Goal: Information Seeking & Learning: Check status

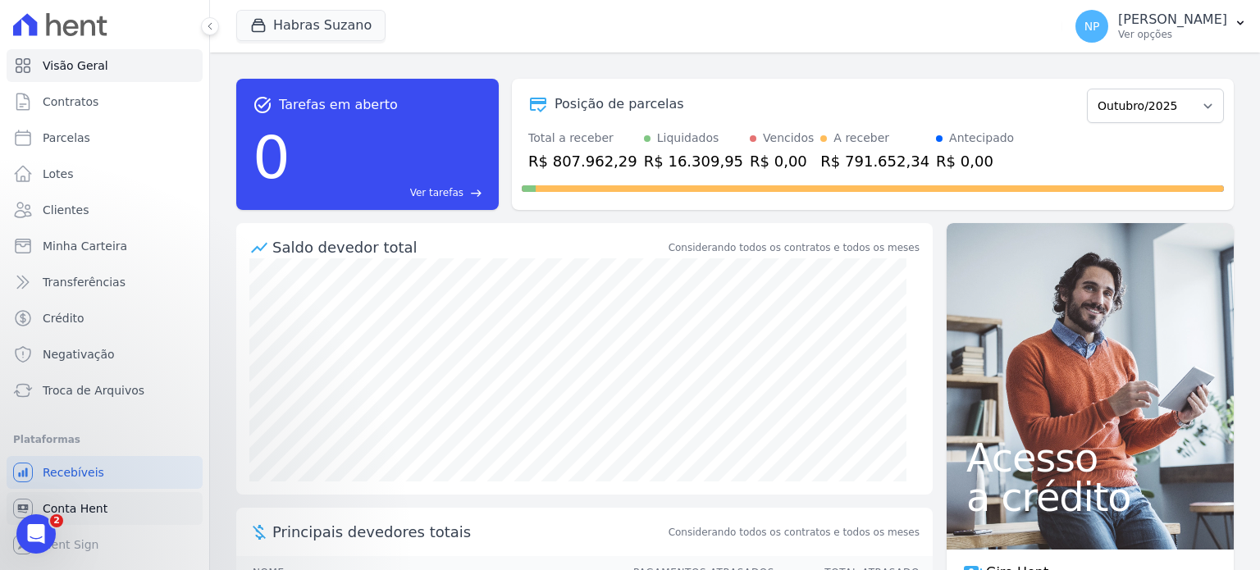
click at [82, 509] on span "Conta Hent" at bounding box center [75, 508] width 65 height 16
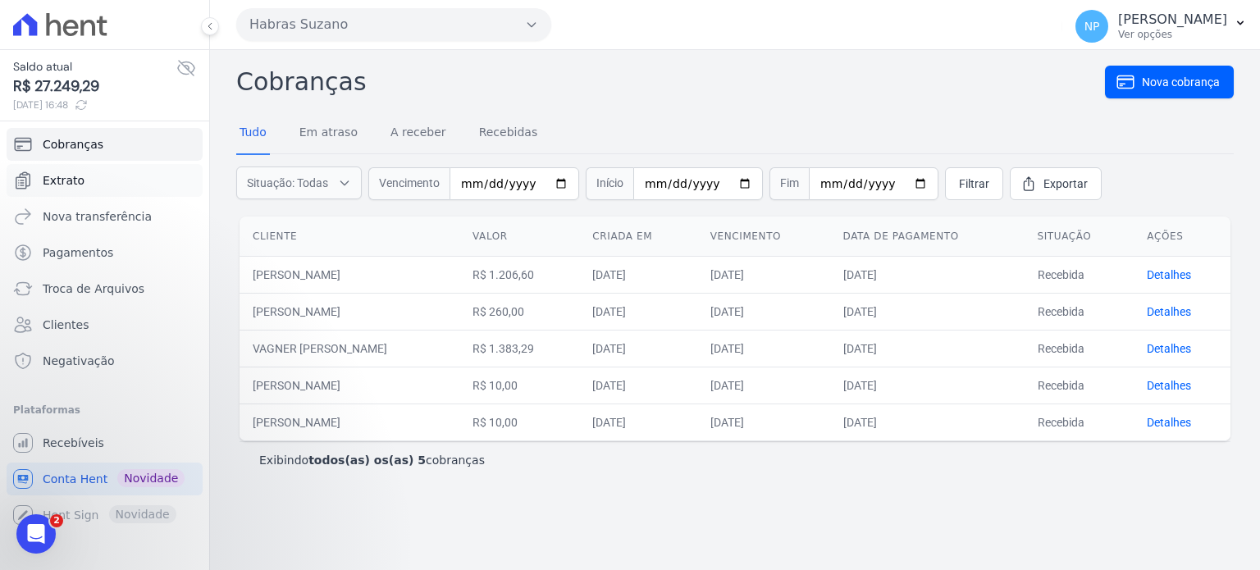
click at [115, 189] on link "Extrato" at bounding box center [105, 180] width 196 height 33
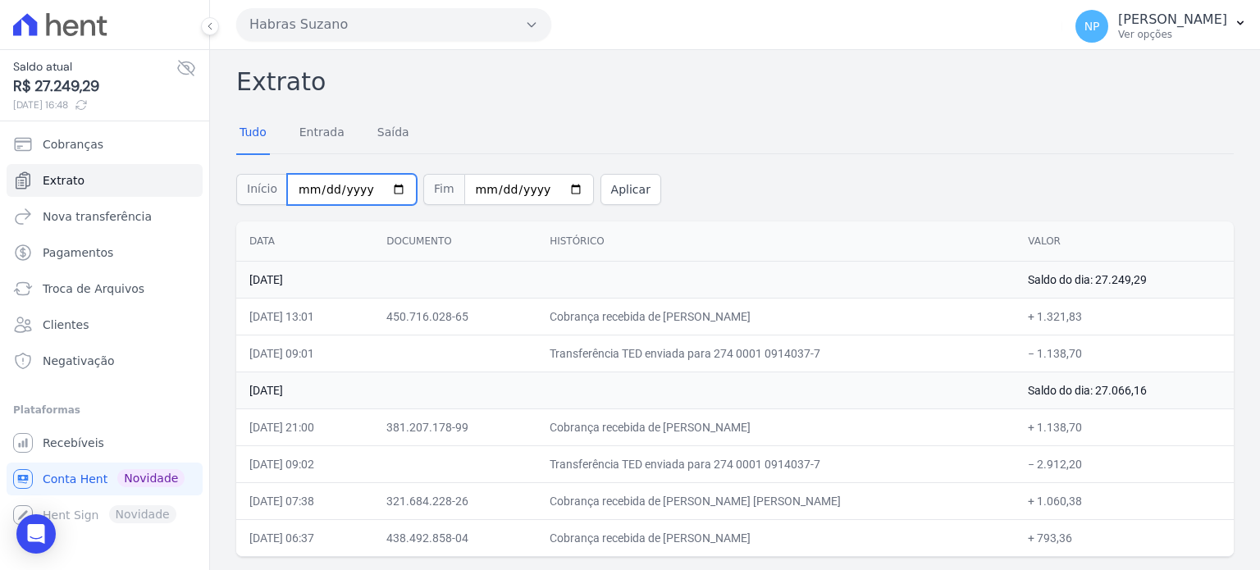
click at [381, 184] on input "2025-10-01" at bounding box center [352, 189] width 130 height 31
type input "[DATE]"
click at [608, 189] on button "Aplicar" at bounding box center [630, 189] width 61 height 31
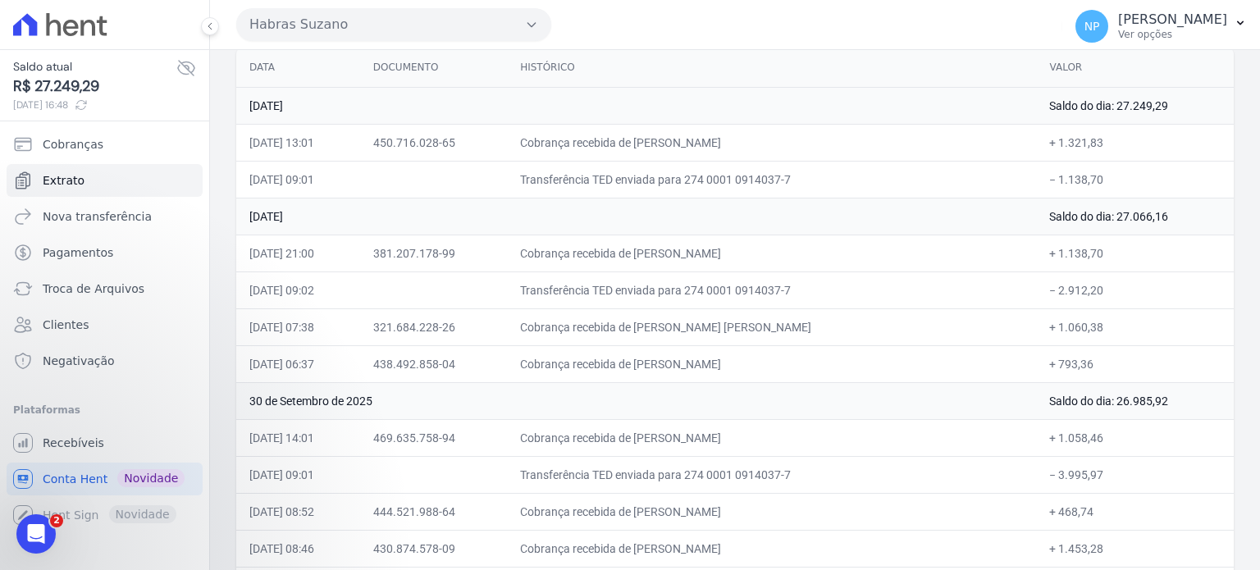
scroll to position [246, 0]
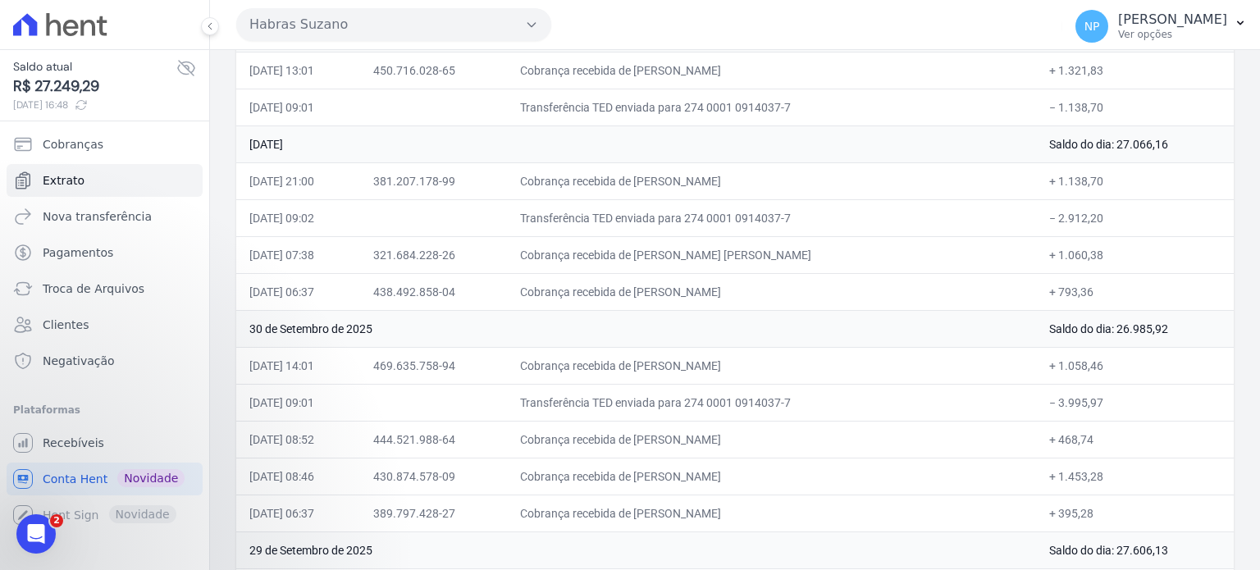
drag, startPoint x: 1092, startPoint y: 214, endPoint x: 246, endPoint y: 226, distance: 845.8
click at [246, 226] on tr "[DATE] 09:02 Transferência TED enviada para 274 0001 0914037-7 − 2.912,20" at bounding box center [734, 217] width 997 height 37
drag, startPoint x: 1096, startPoint y: 400, endPoint x: 477, endPoint y: 402, distance: 619.3
click at [477, 402] on tr "[DATE] 09:01 Transferência TED enviada para 274 0001 0914037-7 − 3.995,97" at bounding box center [734, 402] width 997 height 37
click at [841, 411] on td "Transferência TED enviada para 274 0001 0914037-7" at bounding box center [771, 402] width 529 height 37
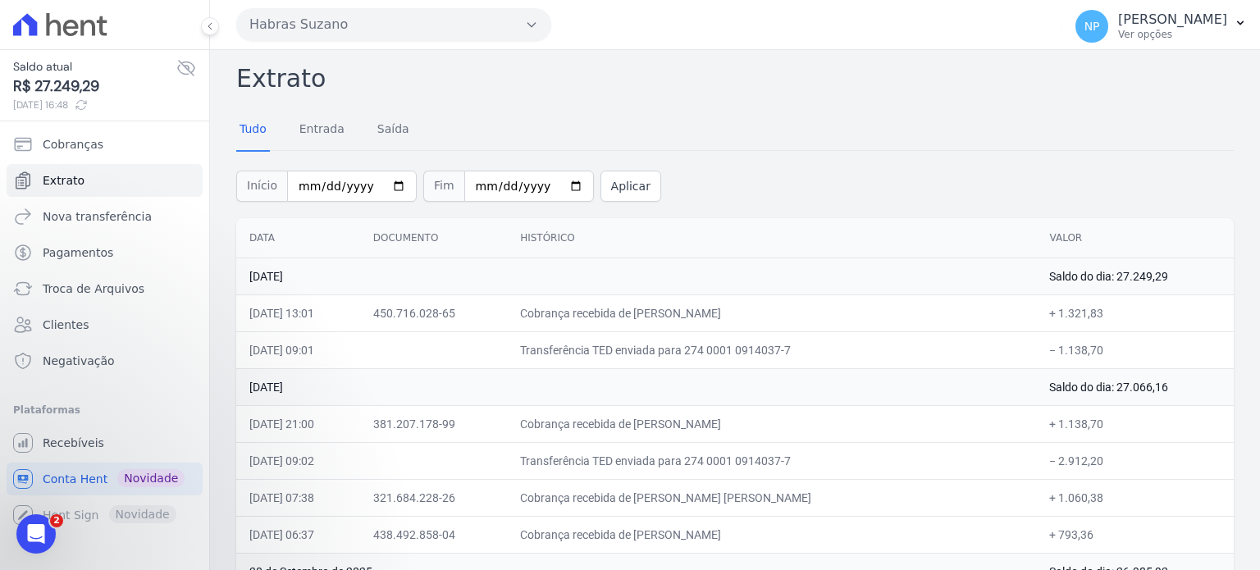
scroll to position [0, 0]
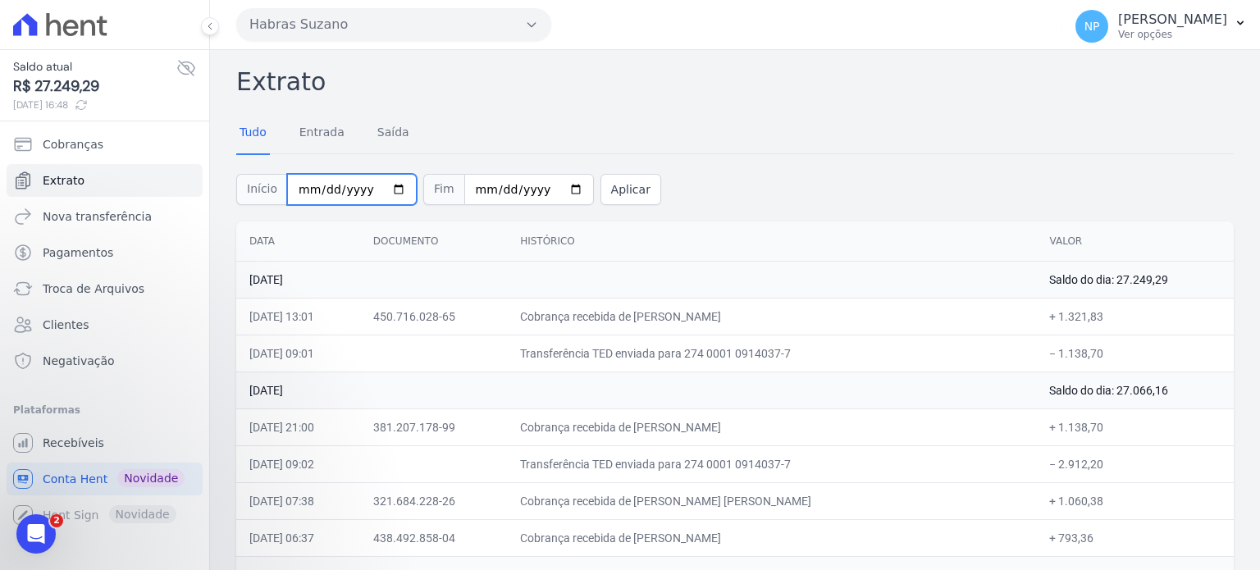
click at [386, 189] on input "[DATE]" at bounding box center [352, 189] width 130 height 31
type input "[DATE]"
click at [606, 183] on button "Aplicar" at bounding box center [630, 189] width 61 height 31
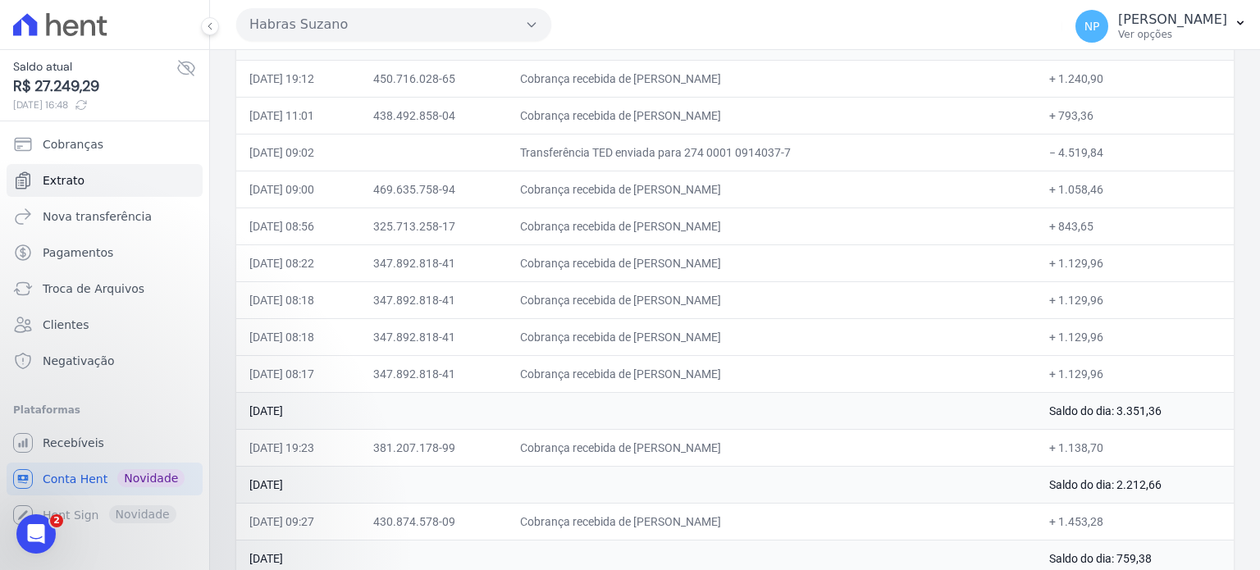
scroll to position [6173, 0]
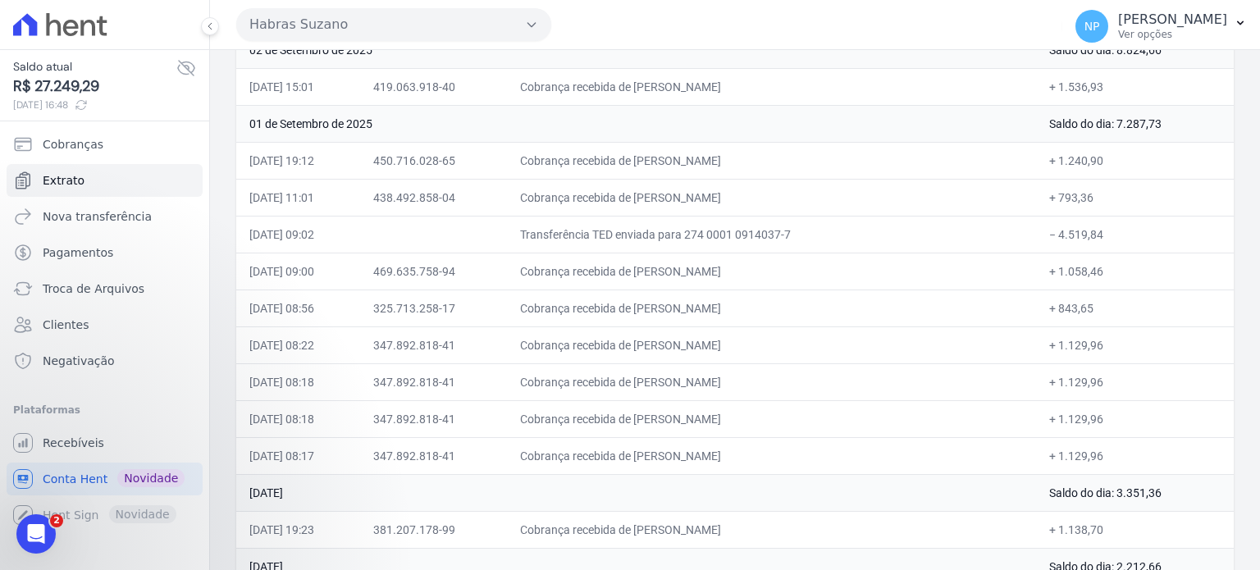
drag, startPoint x: 1032, startPoint y: 202, endPoint x: 1115, endPoint y: 205, distance: 82.9
click at [1115, 216] on td "− 4.519,84" at bounding box center [1135, 234] width 198 height 37
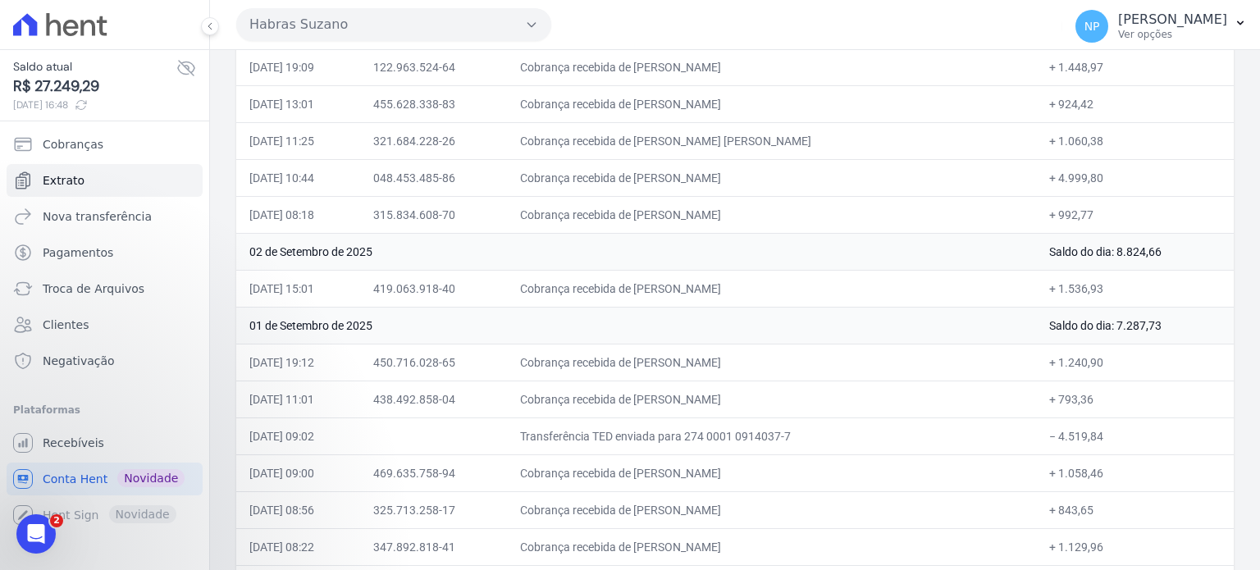
scroll to position [6009, 0]
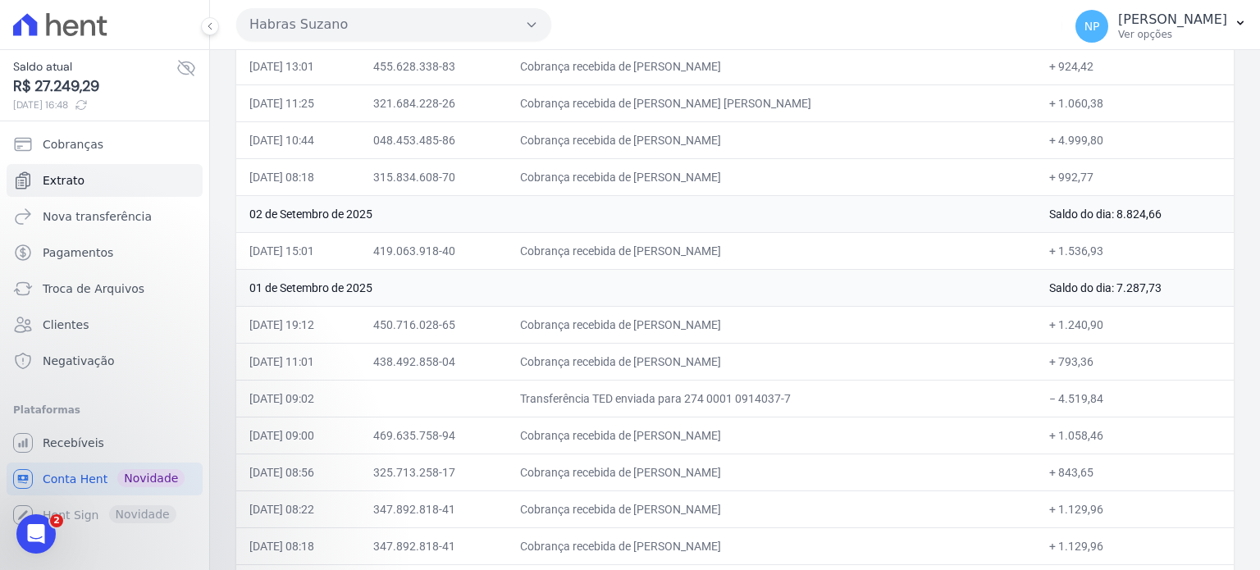
drag, startPoint x: 1098, startPoint y: 403, endPoint x: 1030, endPoint y: 403, distance: 68.1
click at [1036, 417] on td "+ 1.058,46" at bounding box center [1135, 435] width 198 height 37
drag, startPoint x: 1092, startPoint y: 368, endPoint x: 1032, endPoint y: 363, distance: 60.1
click at [1036, 380] on td "− 4.519,84" at bounding box center [1135, 398] width 198 height 37
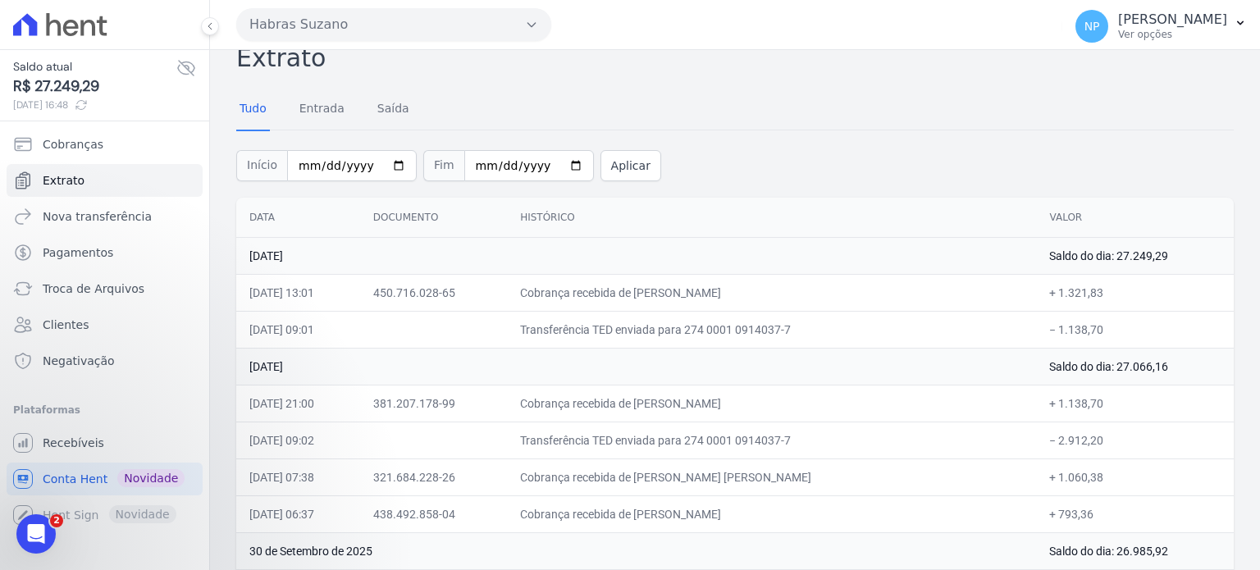
scroll to position [0, 0]
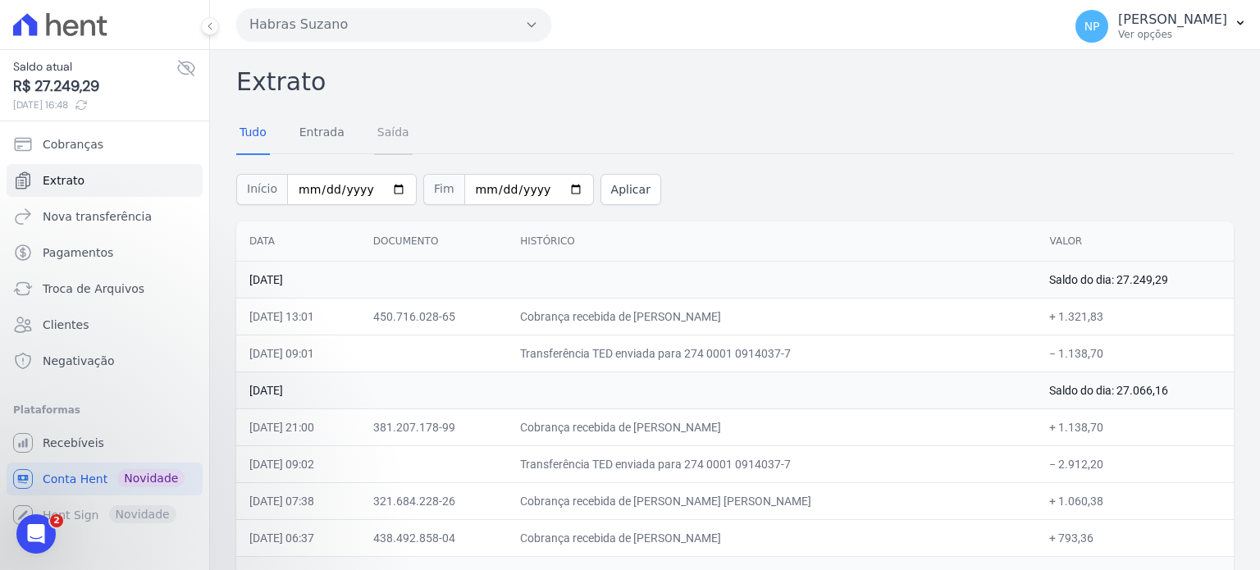
click at [387, 130] on link "Saída" at bounding box center [393, 133] width 39 height 43
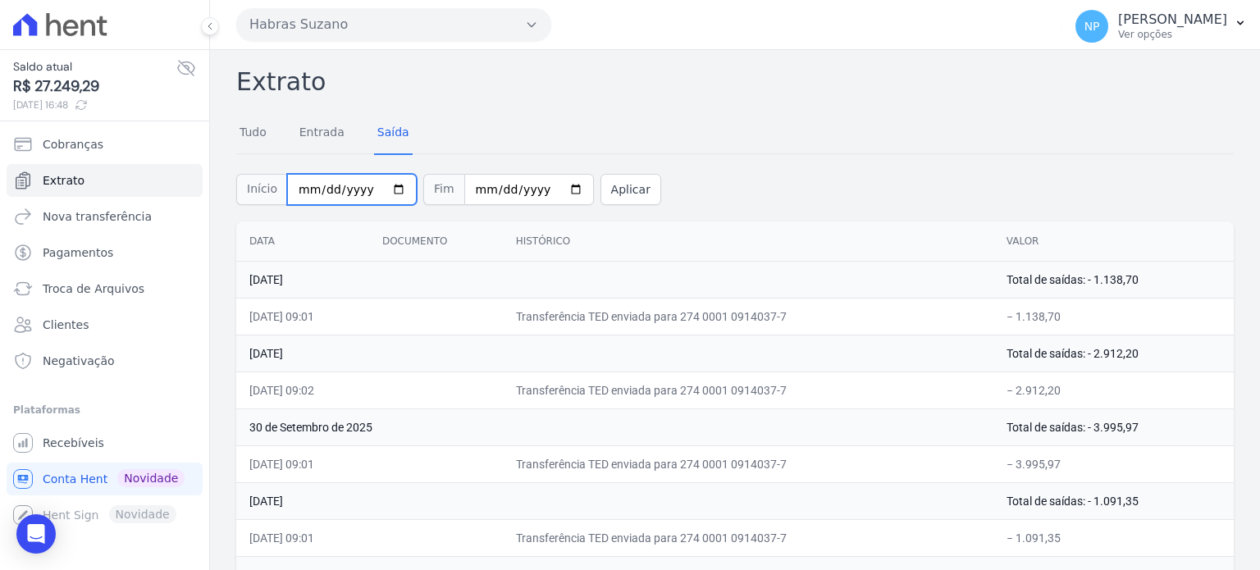
click at [387, 188] on input "[DATE]" at bounding box center [352, 189] width 130 height 31
type input "[DATE]"
click at [554, 189] on input "[DATE]" at bounding box center [529, 189] width 130 height 31
type input "2025-09-30"
click at [600, 189] on button "Aplicar" at bounding box center [630, 189] width 61 height 31
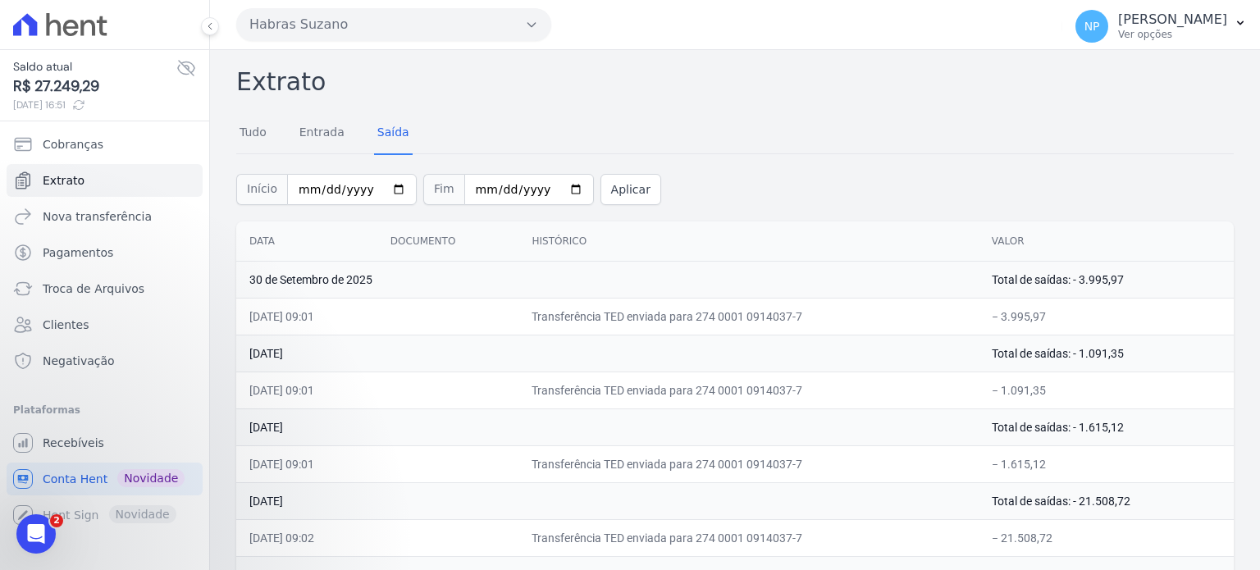
drag, startPoint x: 1053, startPoint y: 314, endPoint x: 997, endPoint y: 317, distance: 56.7
click at [994, 317] on td "− 3.995,97" at bounding box center [1106, 316] width 255 height 37
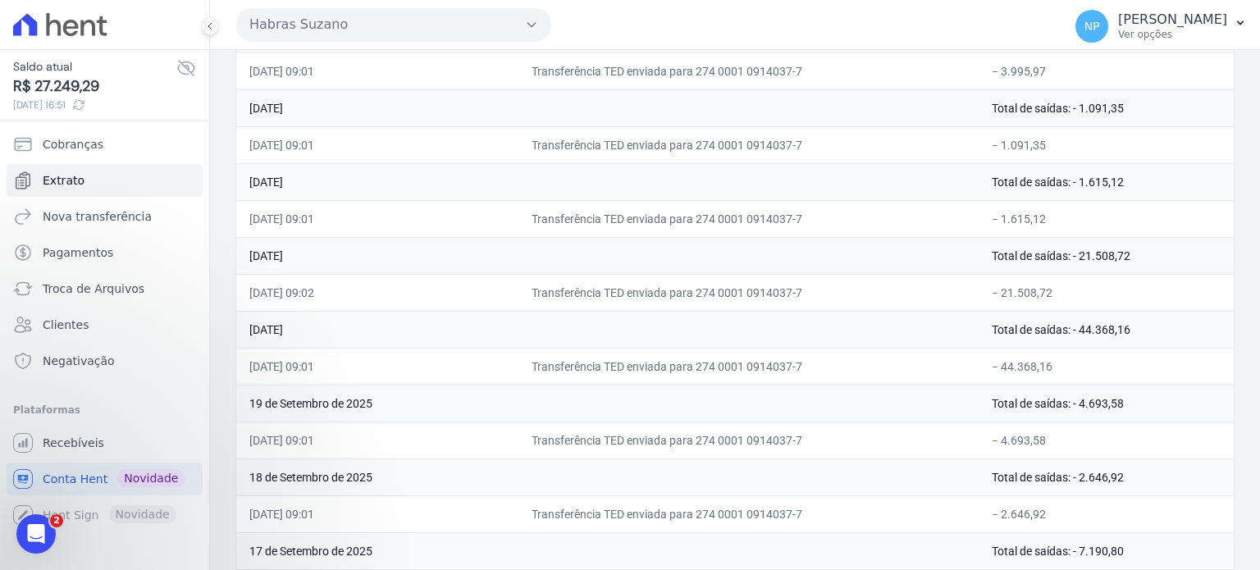
scroll to position [66, 0]
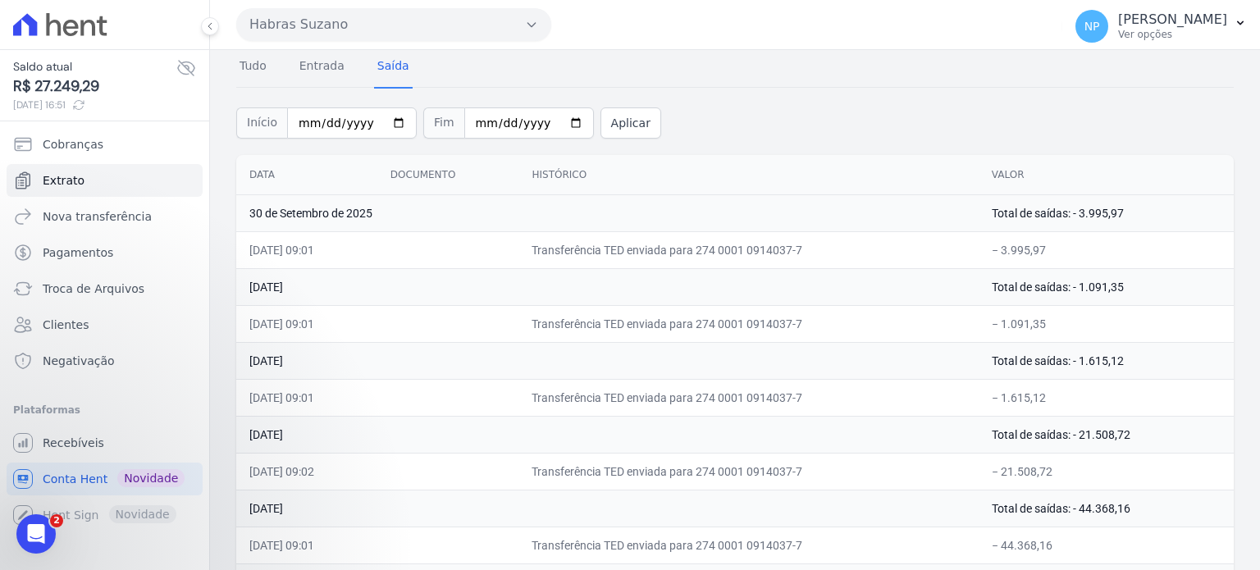
click at [1114, 472] on td "− 21.508,72" at bounding box center [1106, 471] width 255 height 37
click at [262, 73] on link "Tudo" at bounding box center [253, 67] width 34 height 43
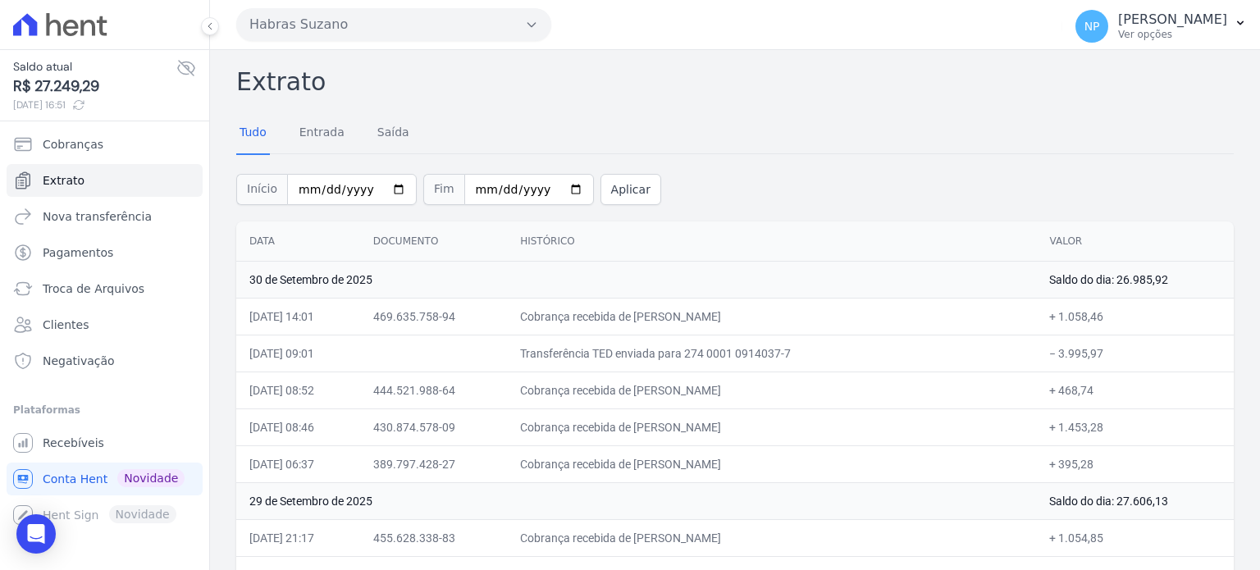
drag, startPoint x: 1145, startPoint y: 277, endPoint x: 1158, endPoint y: 277, distance: 13.1
click at [1158, 277] on td "Saldo do dia: 26.985,92" at bounding box center [1135, 279] width 198 height 37
click at [446, 294] on td "30 de Setembro de 2025" at bounding box center [636, 279] width 800 height 37
